Goal: Navigation & Orientation: Find specific page/section

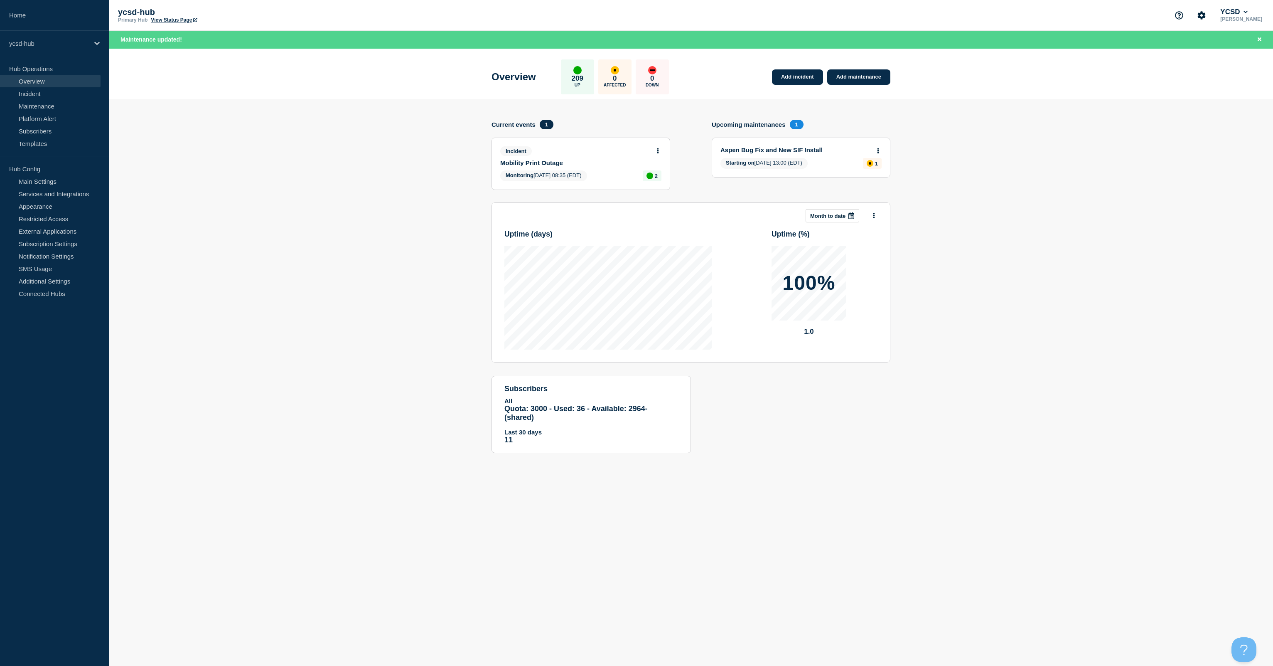
click at [34, 81] on link "Overview" at bounding box center [50, 81] width 101 height 12
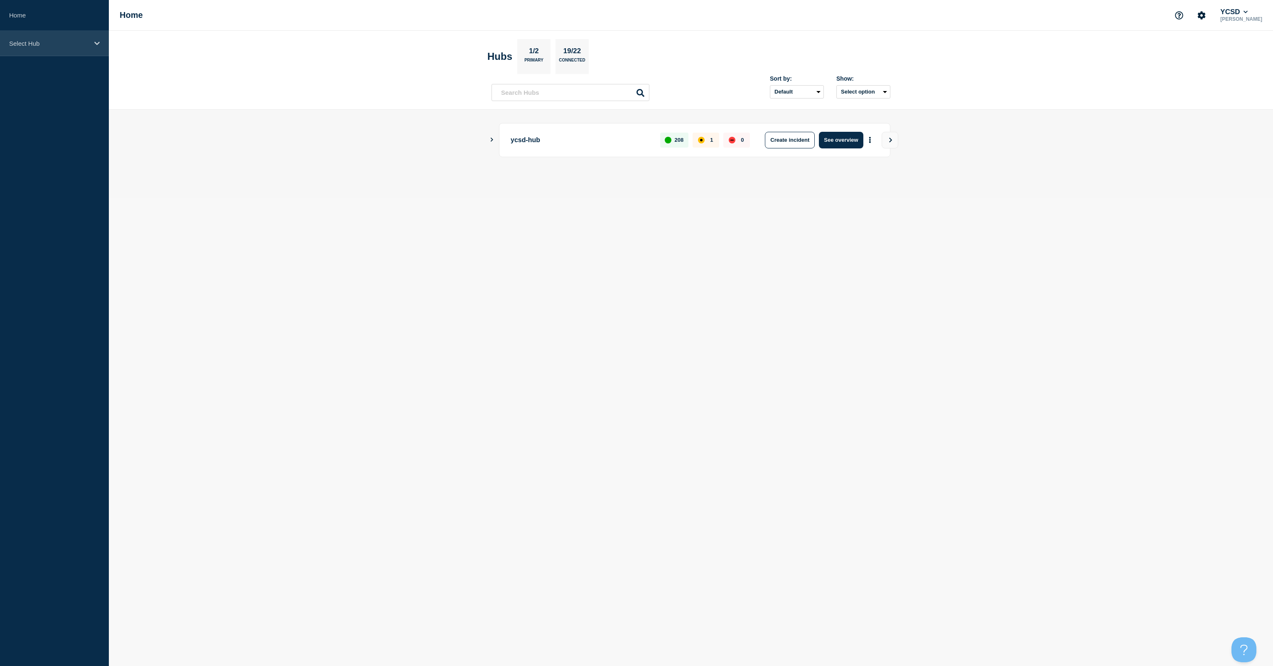
click at [15, 43] on p "Select Hub" at bounding box center [49, 43] width 80 height 7
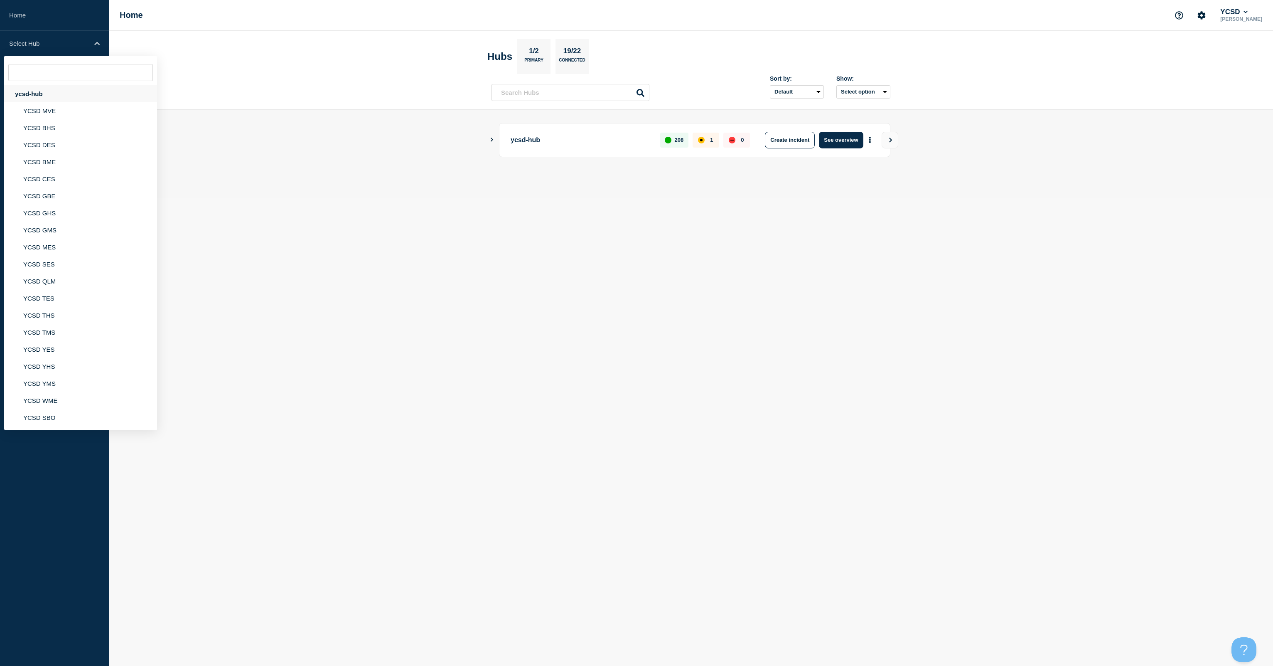
click at [26, 92] on div "ycsd-hub" at bounding box center [80, 93] width 153 height 17
